Goal: Task Accomplishment & Management: Manage account settings

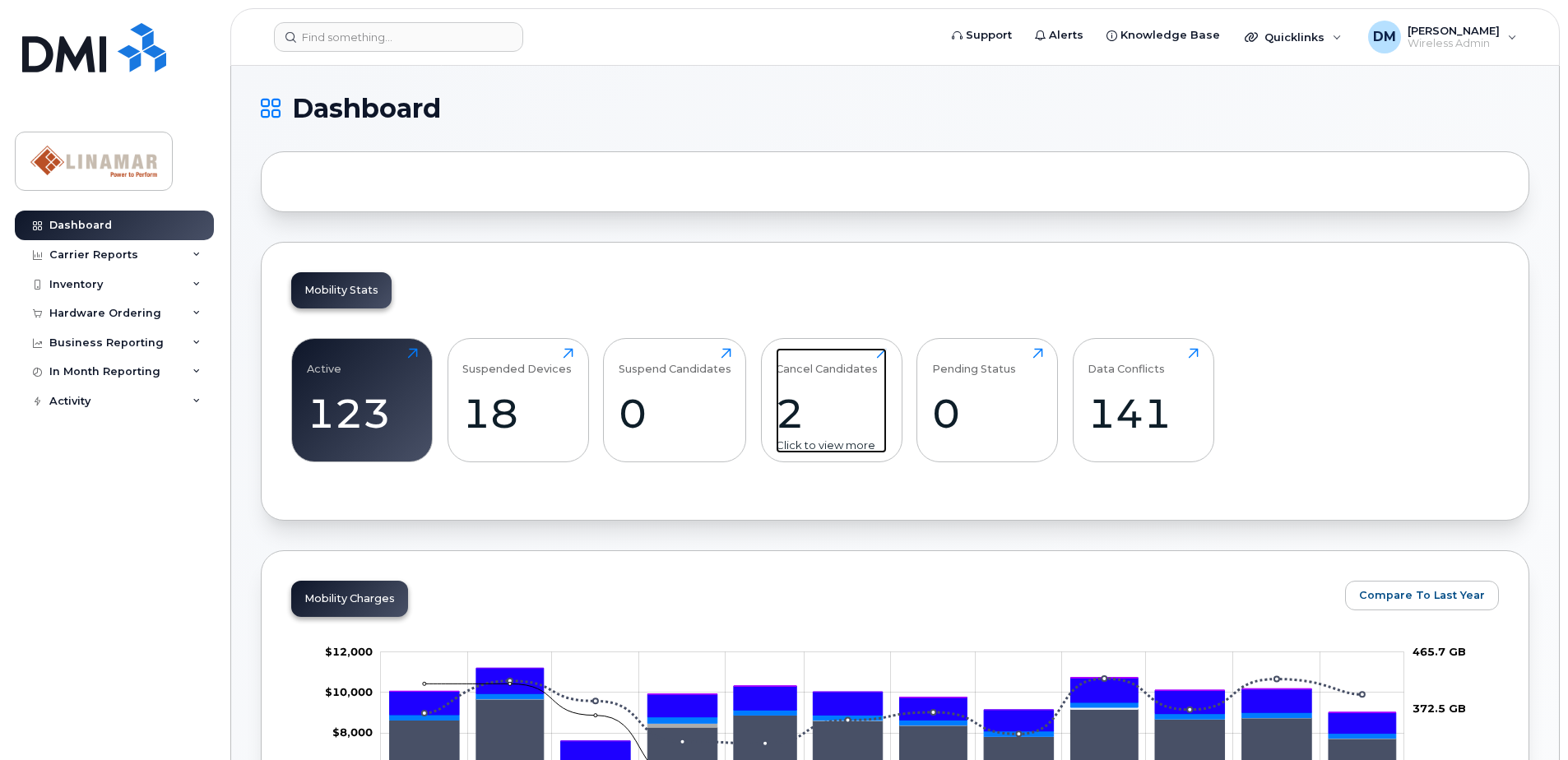
click at [812, 378] on div "Cancel Candidates 2 Click to view more" at bounding box center [831, 400] width 111 height 105
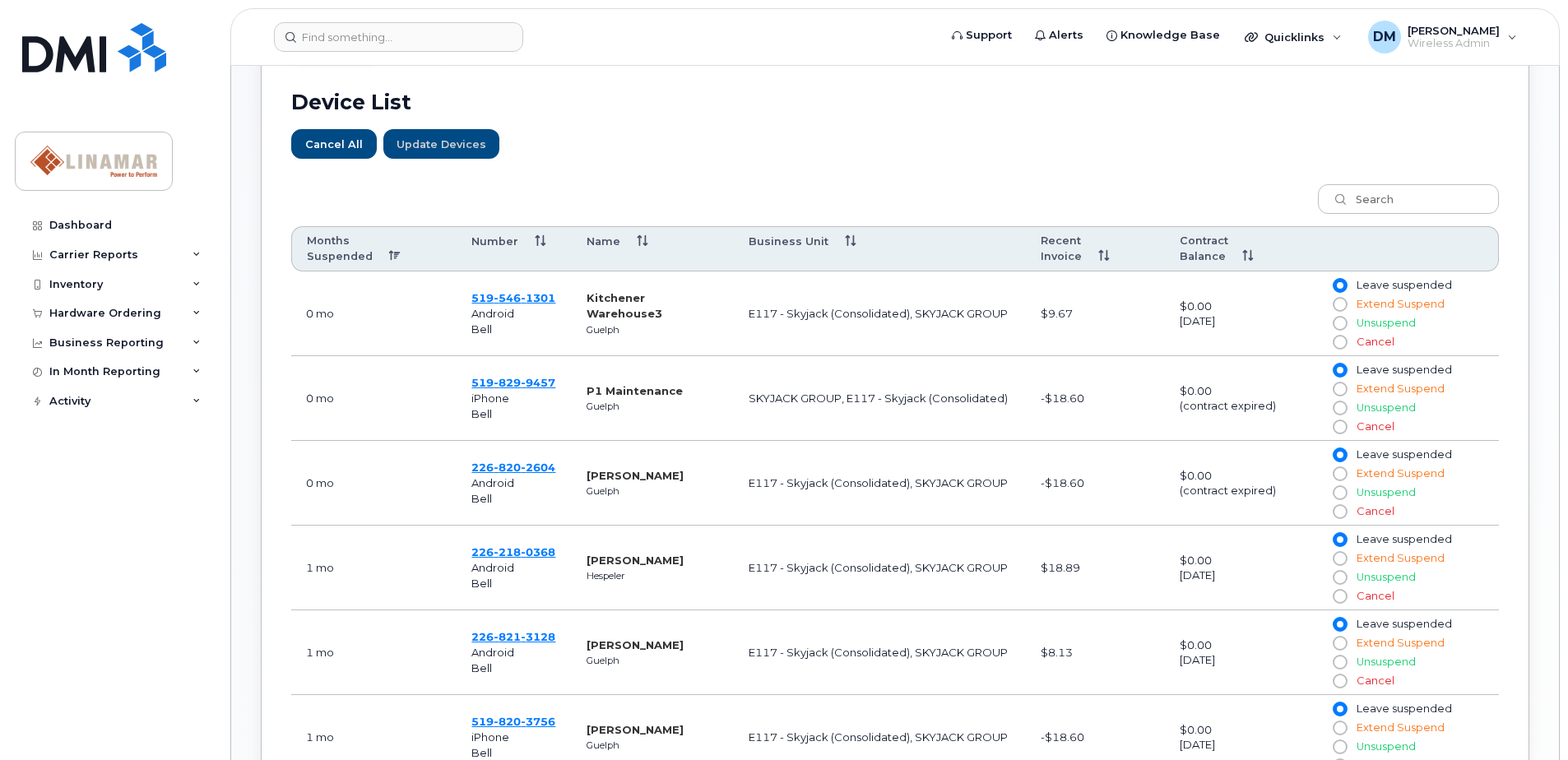
scroll to position [576, 0]
drag, startPoint x: 1031, startPoint y: 380, endPoint x: 1089, endPoint y: 384, distance: 58.1
click at [1089, 384] on td "-$18.60" at bounding box center [1095, 397] width 139 height 84
click at [1091, 384] on td "-$18.60" at bounding box center [1095, 397] width 139 height 84
drag, startPoint x: 1039, startPoint y: 468, endPoint x: 1098, endPoint y: 470, distance: 59.0
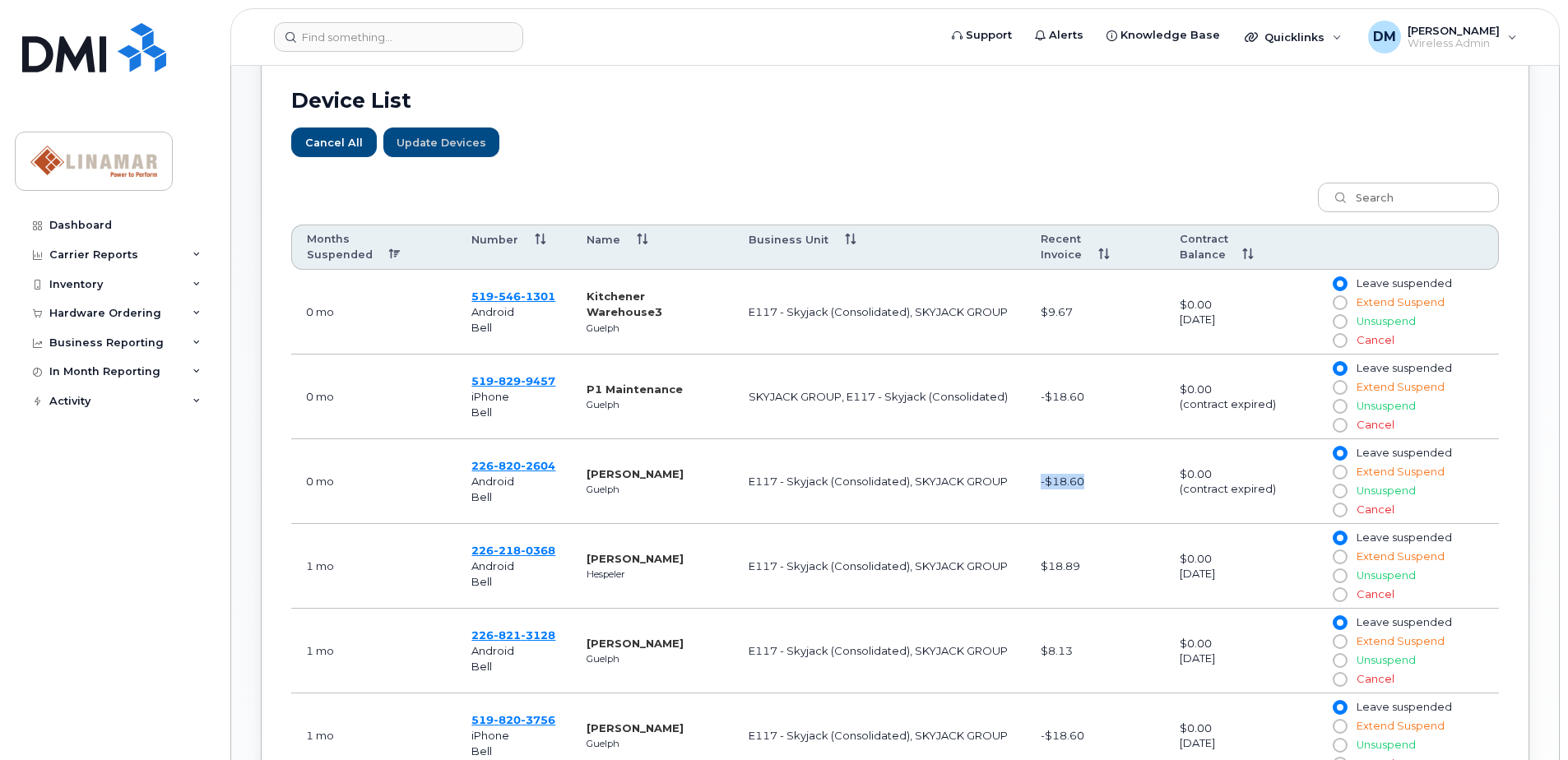
click at [1098, 470] on td "-$18.60" at bounding box center [1095, 481] width 139 height 84
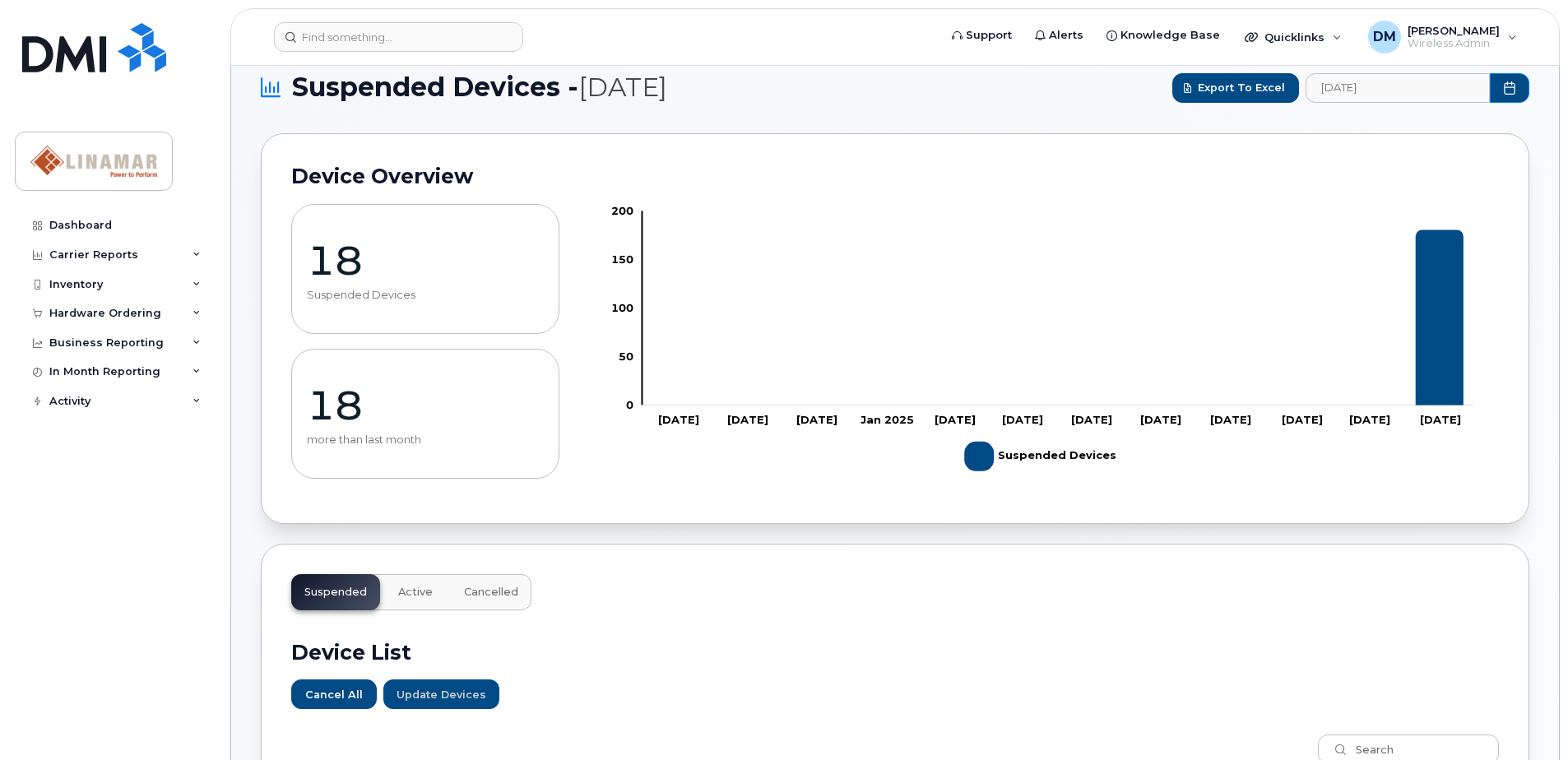
scroll to position [0, 0]
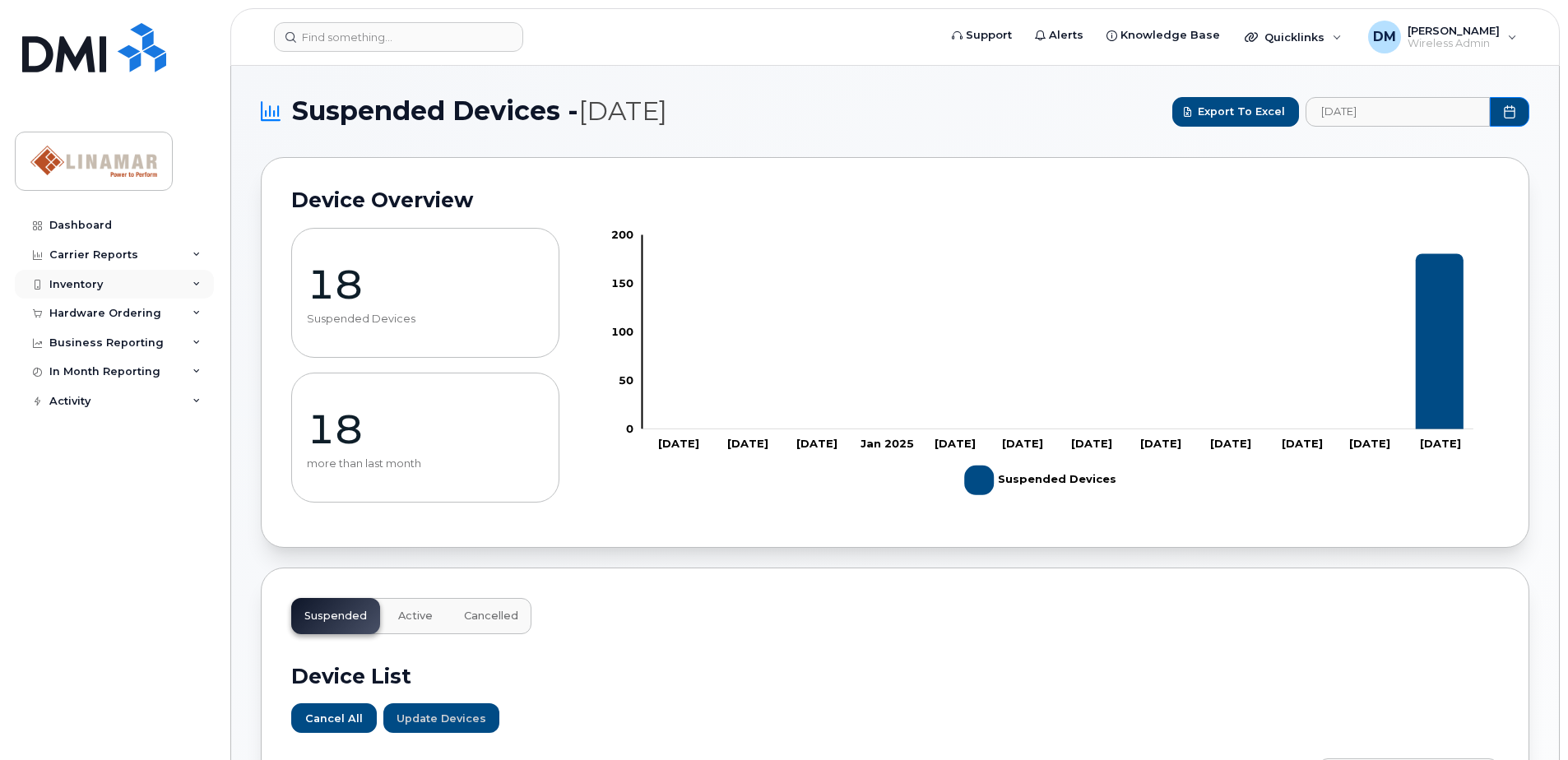
click at [74, 278] on div "Inventory" at bounding box center [76, 285] width 53 height 13
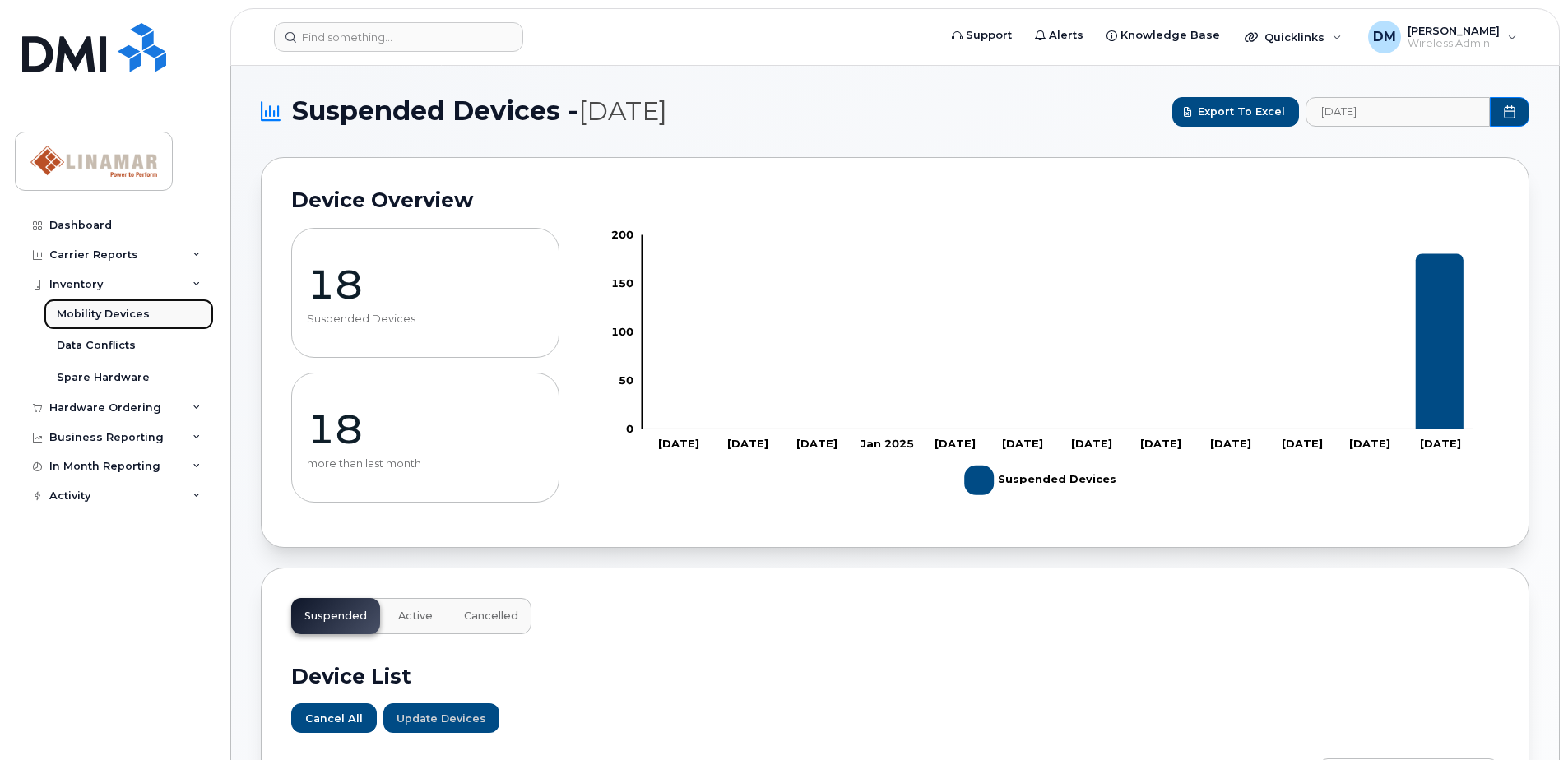
click at [100, 314] on div "Mobility Devices" at bounding box center [103, 314] width 93 height 15
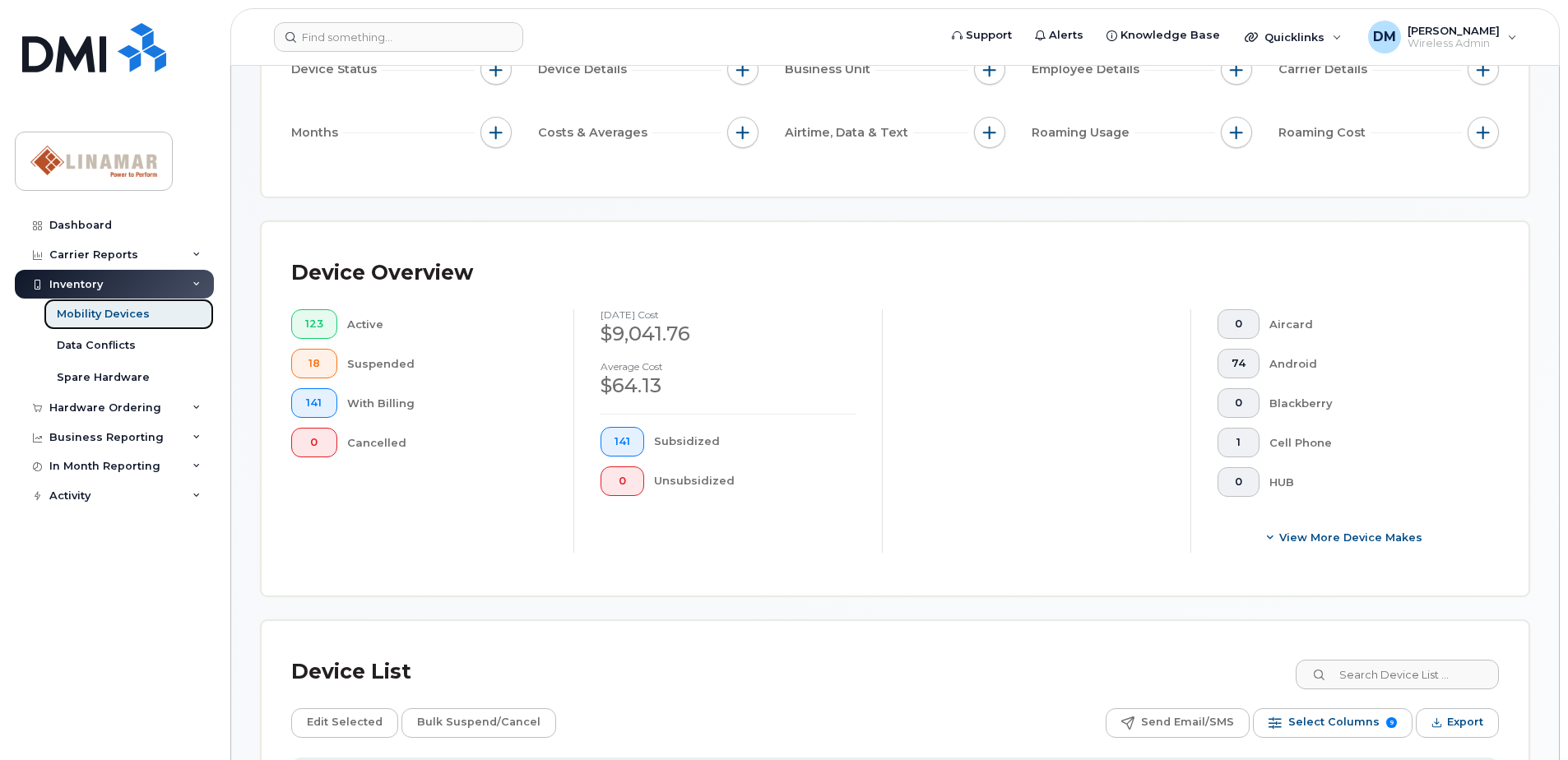
scroll to position [411, 0]
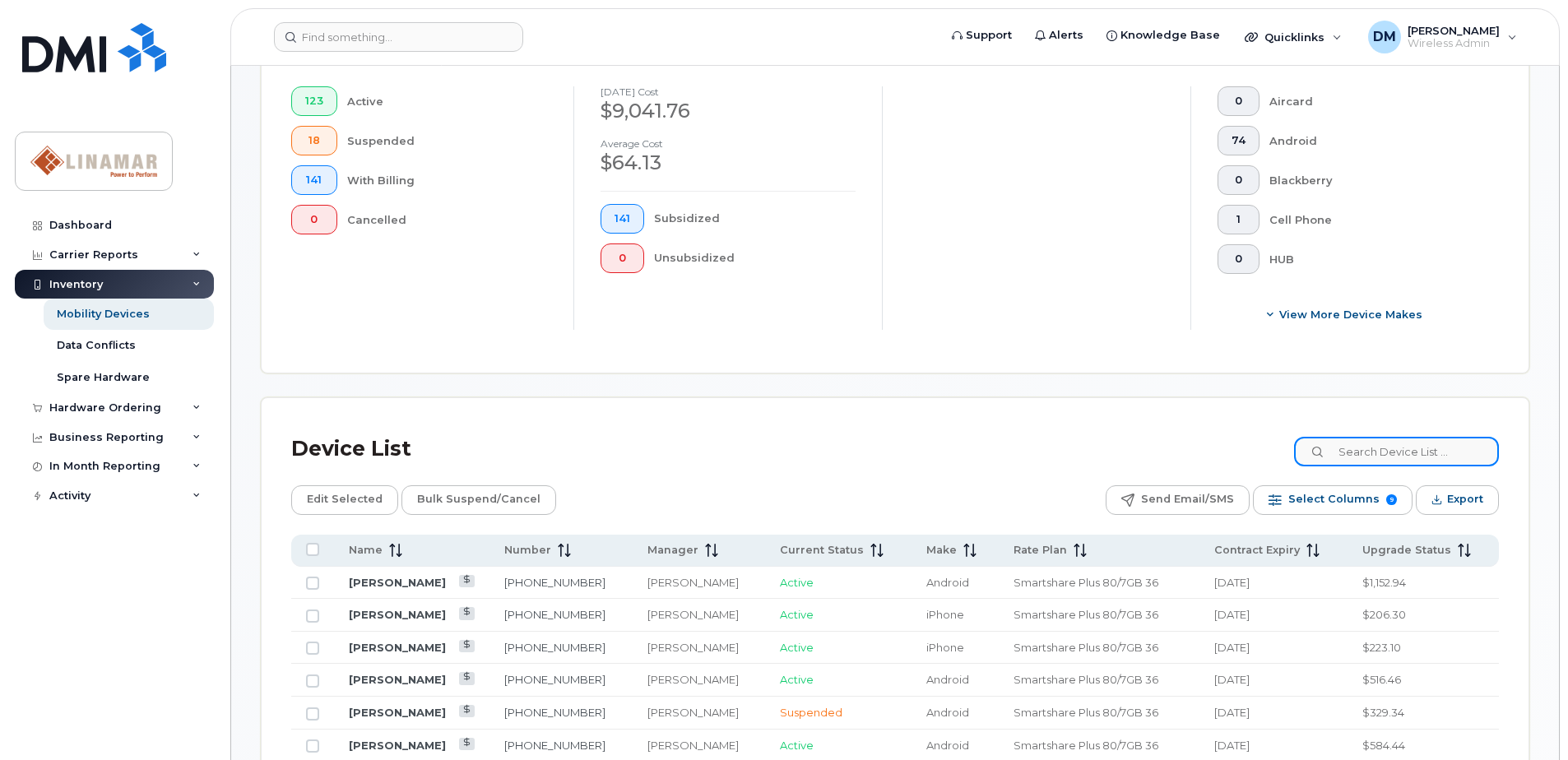
click at [1388, 451] on input at bounding box center [1396, 451] width 205 height 29
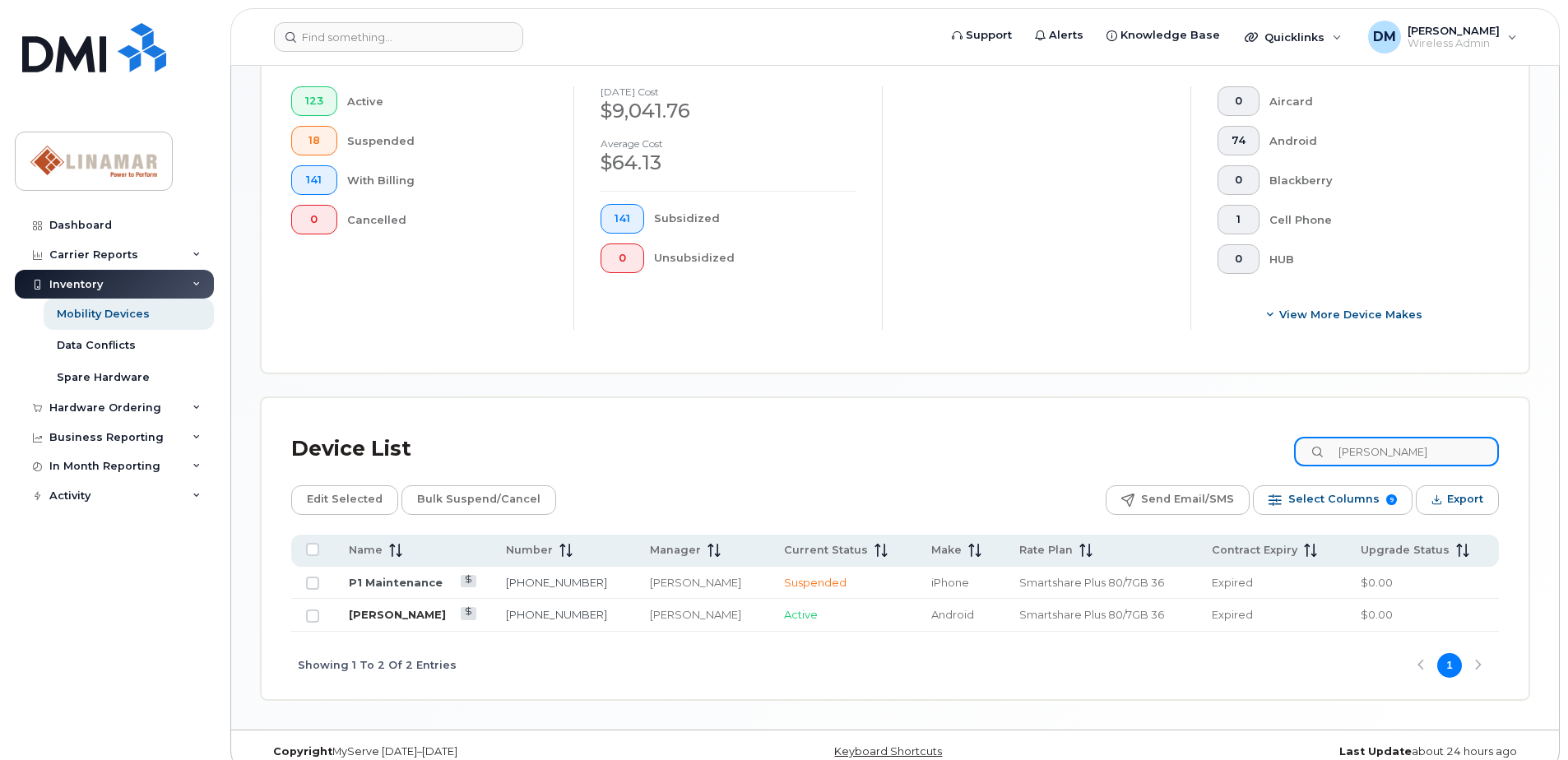
type input "glen"
click at [384, 616] on link "[PERSON_NAME]" at bounding box center [397, 614] width 97 height 13
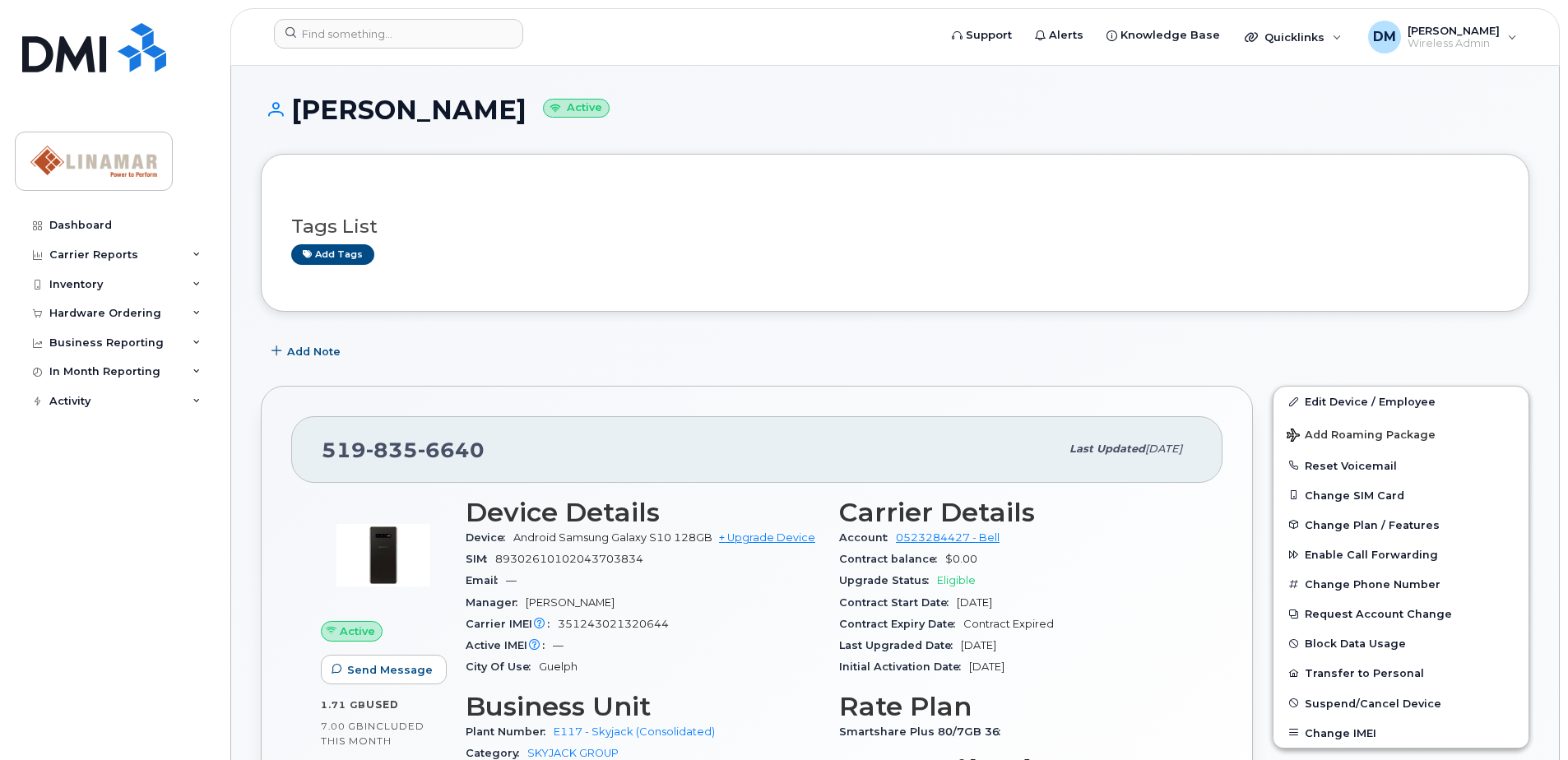
scroll to position [83, 0]
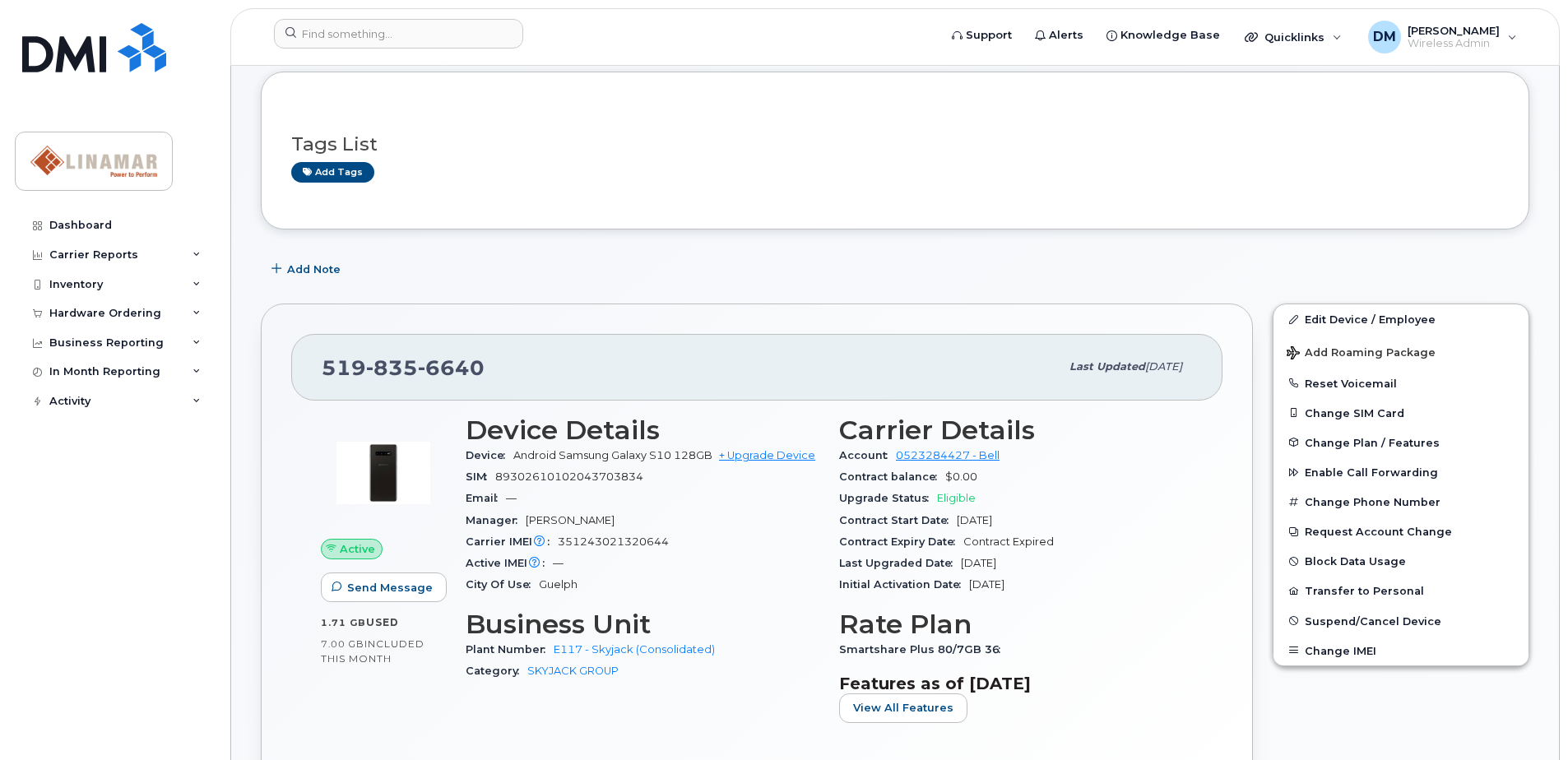
drag, startPoint x: 961, startPoint y: 288, endPoint x: 966, endPoint y: 299, distance: 12.1
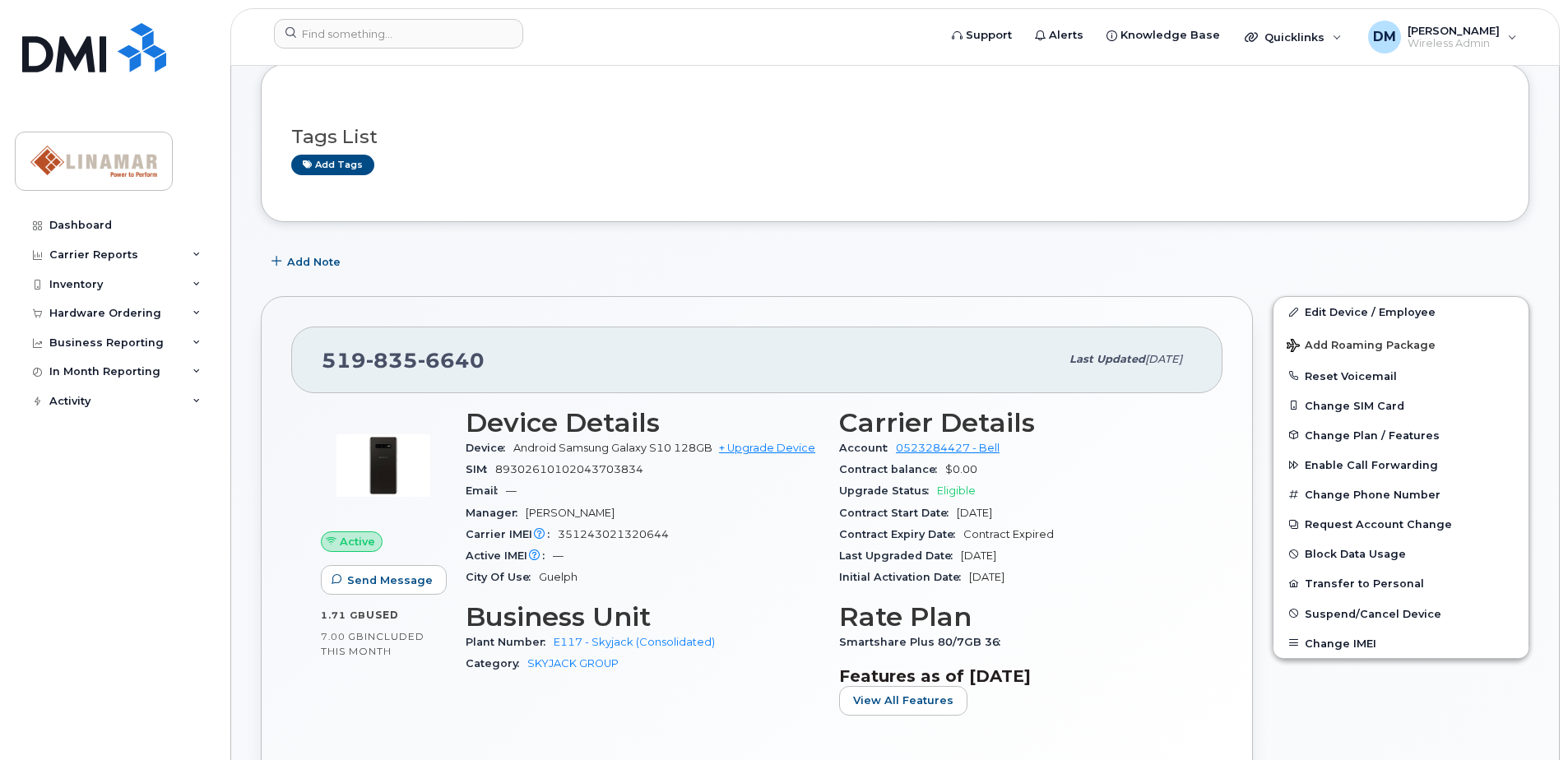
scroll to position [0, 0]
